Goal: Navigation & Orientation: Find specific page/section

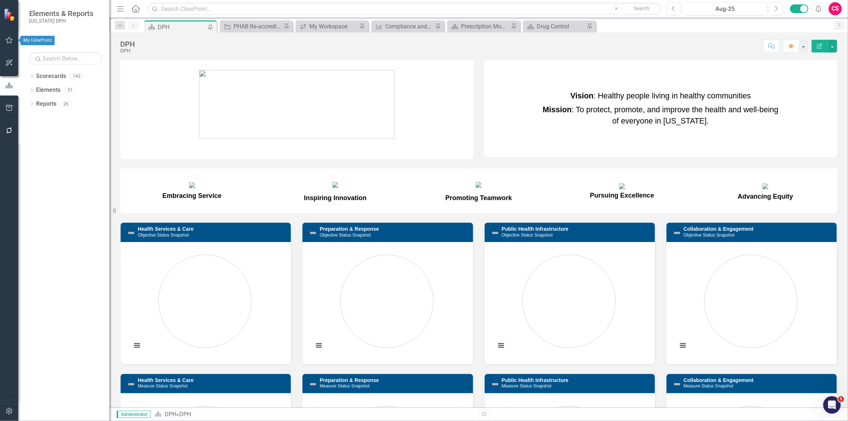
click at [6, 41] on icon "button" at bounding box center [9, 40] width 8 height 6
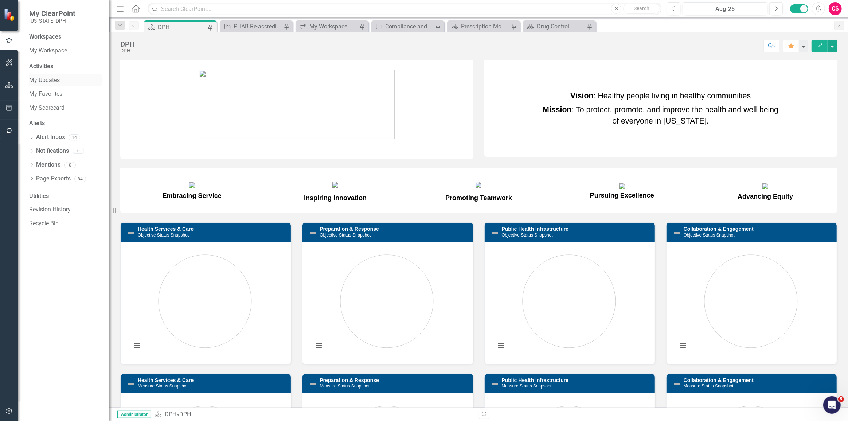
click at [42, 80] on link "My Updates" at bounding box center [65, 80] width 73 height 8
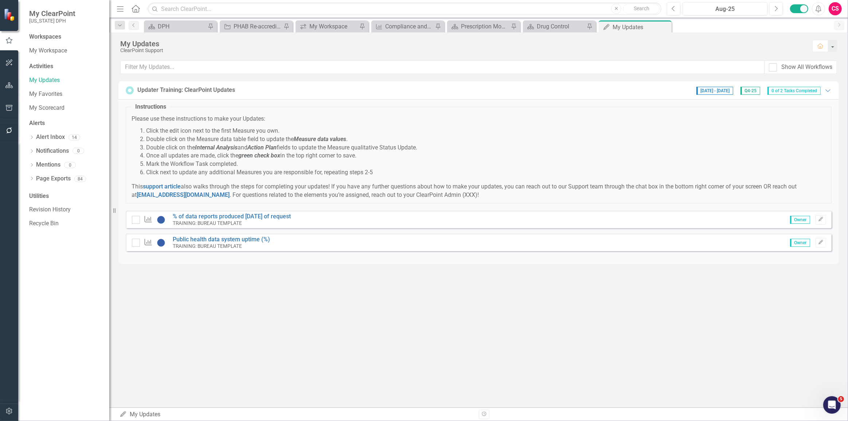
click at [12, 83] on icon "button" at bounding box center [9, 85] width 8 height 6
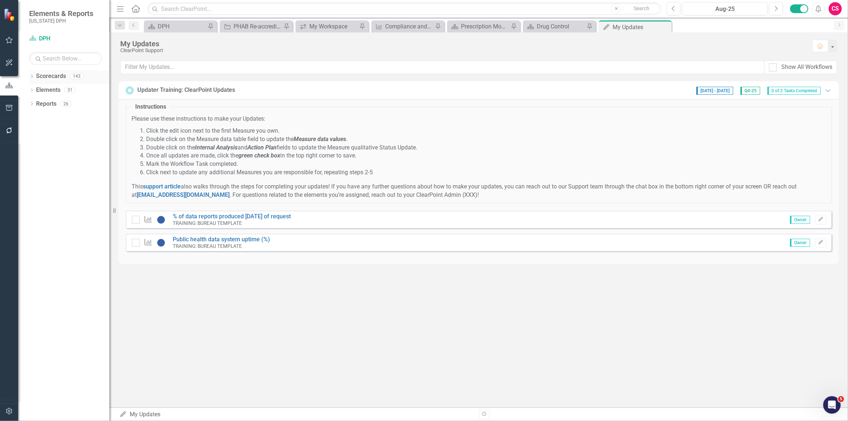
click at [33, 74] on div "Dropdown" at bounding box center [31, 77] width 5 height 6
click at [35, 91] on icon "Dropdown" at bounding box center [35, 89] width 5 height 4
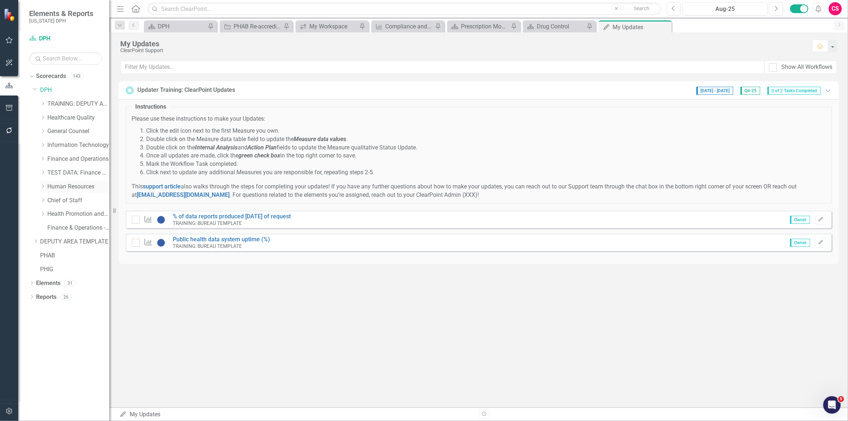
click at [43, 188] on icon at bounding box center [43, 186] width 2 height 4
click at [63, 191] on div "Dropdown Human Resources" at bounding box center [74, 187] width 69 height 12
click at [64, 189] on link "Human Resources" at bounding box center [78, 187] width 62 height 8
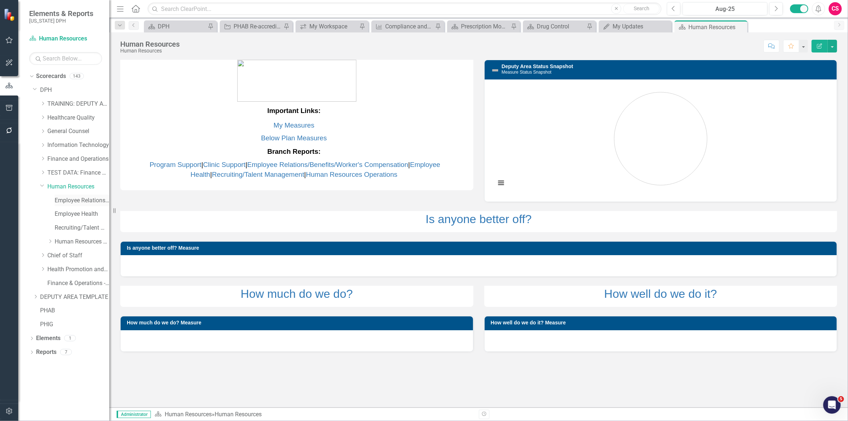
click at [69, 201] on link "Employee Relations/Benefits/Worker's Compensation" at bounding box center [82, 200] width 55 height 8
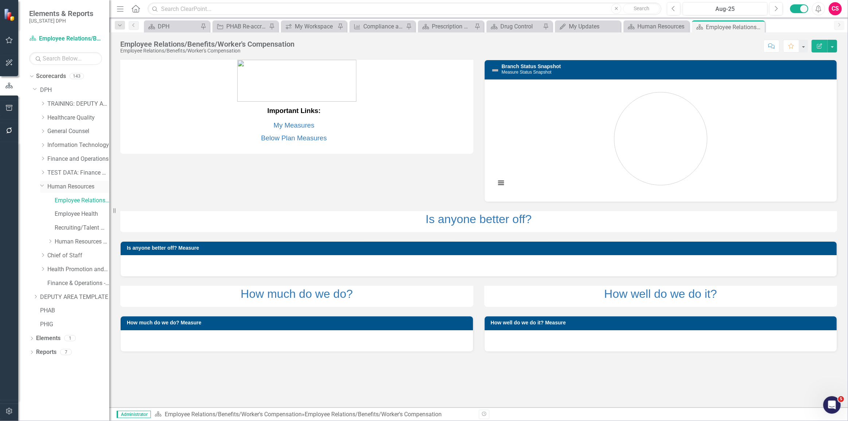
click at [44, 187] on div "Dropdown" at bounding box center [42, 185] width 6 height 5
